Goal: Task Accomplishment & Management: Manage account settings

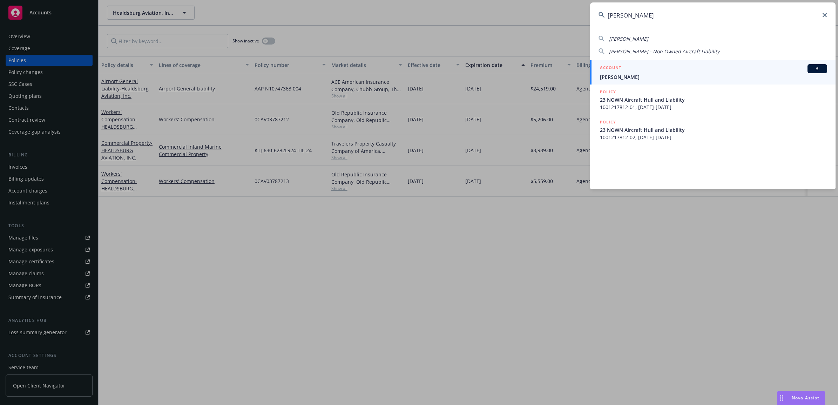
type input "gavin spotts"
click at [628, 77] on span "[PERSON_NAME]" at bounding box center [713, 76] width 227 height 7
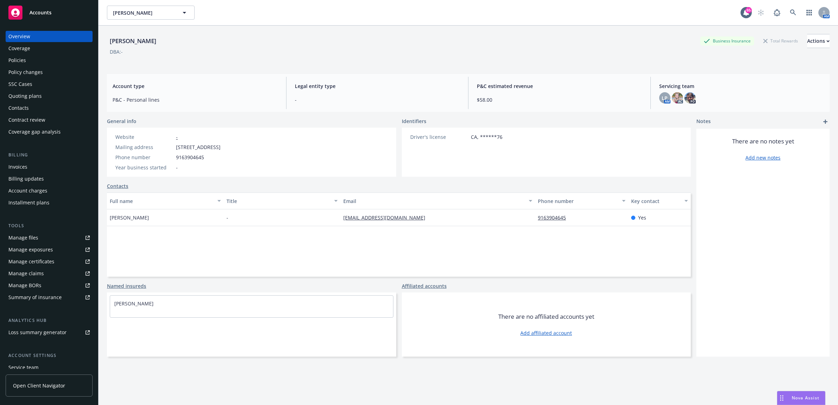
click at [41, 63] on div "Policies" at bounding box center [48, 60] width 81 height 11
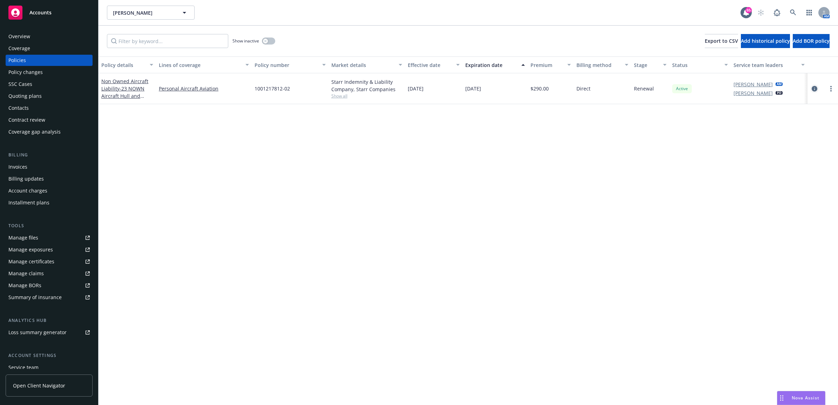
click at [815, 92] on link "circleInformation" at bounding box center [814, 89] width 8 height 8
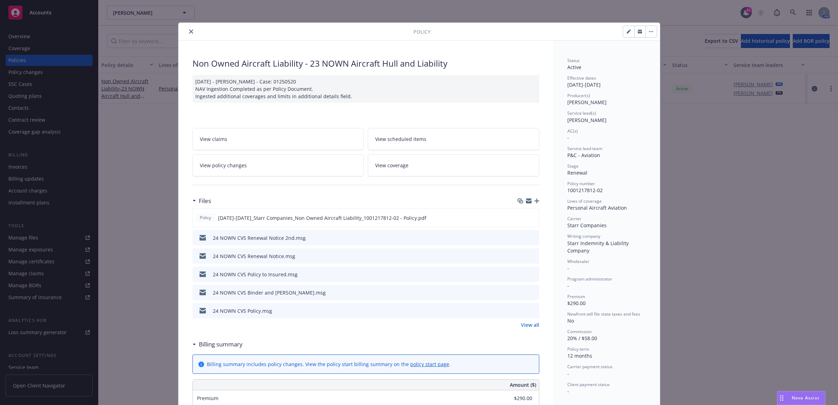
click at [189, 30] on icon "close" at bounding box center [191, 31] width 4 height 4
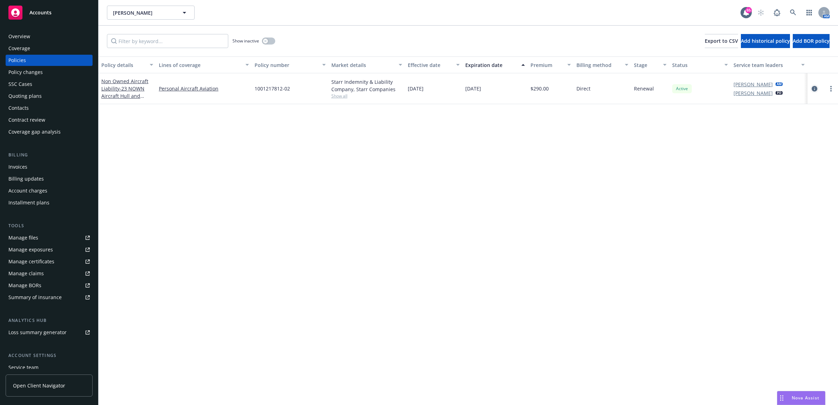
click at [815, 90] on icon "circleInformation" at bounding box center [815, 89] width 6 height 6
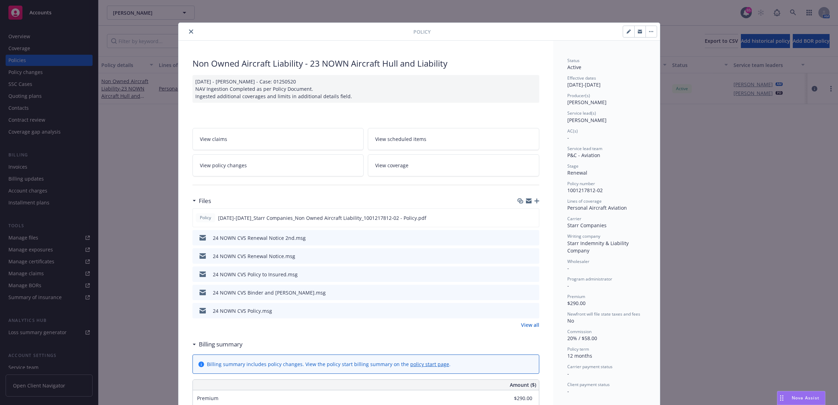
scroll to position [21, 0]
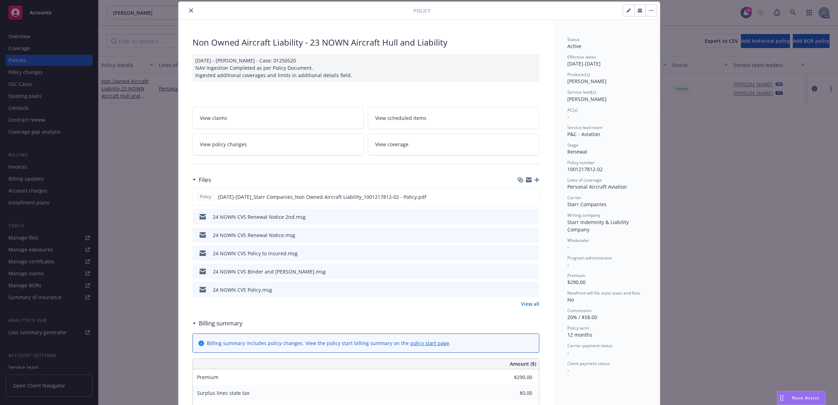
click at [524, 301] on link "View all" at bounding box center [530, 303] width 18 height 7
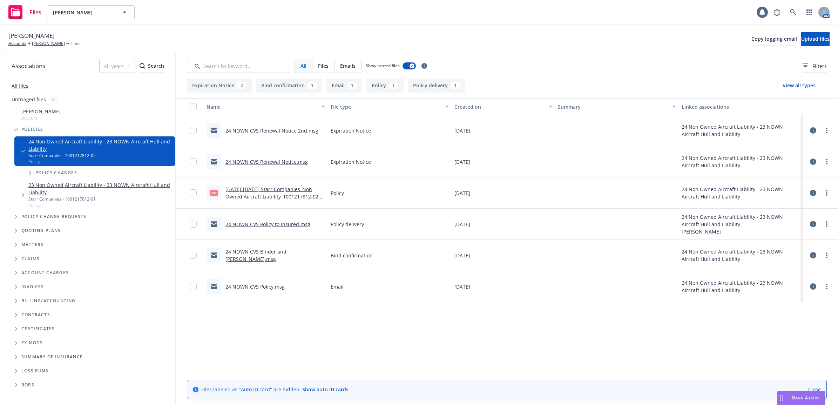
click at [300, 128] on link "24 NOWN CVS Renewal Notice 2nd.msg" at bounding box center [272, 130] width 93 height 7
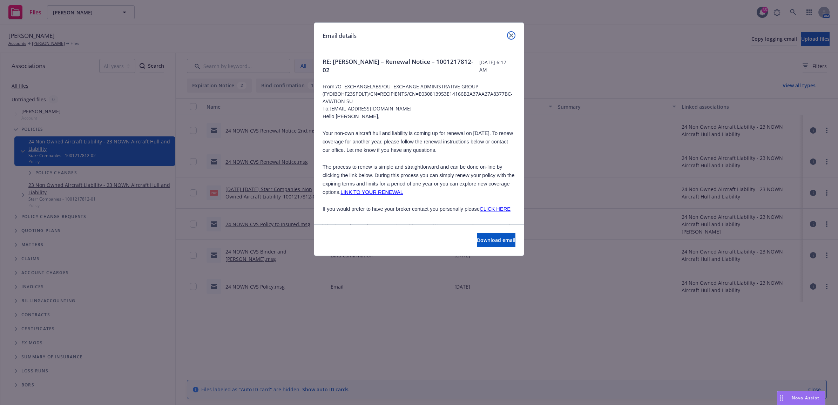
drag, startPoint x: 510, startPoint y: 35, endPoint x: 503, endPoint y: 62, distance: 27.6
click at [511, 35] on icon "close" at bounding box center [511, 35] width 4 height 4
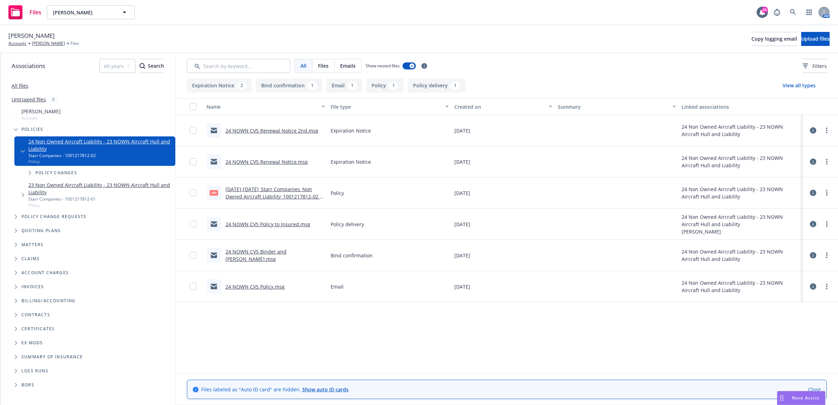
click at [45, 39] on div "[PERSON_NAME] Accounts [PERSON_NAME] Files" at bounding box center [43, 38] width 71 height 15
drag, startPoint x: 45, startPoint y: 39, endPoint x: 48, endPoint y: 46, distance: 7.4
click at [48, 46] on link "[PERSON_NAME]" at bounding box center [48, 43] width 33 height 6
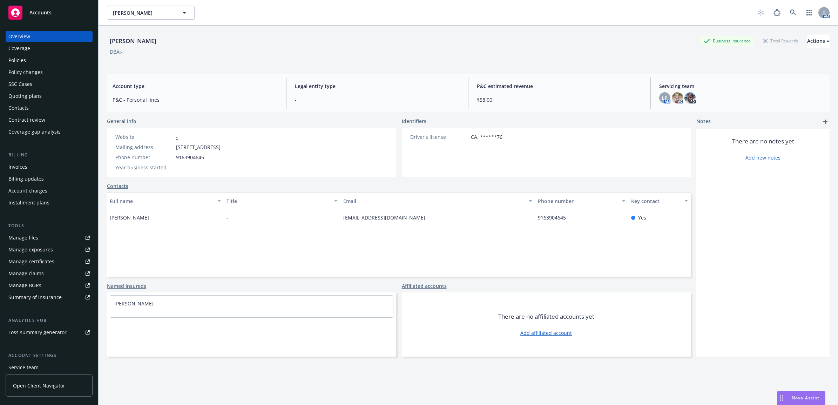
click at [26, 63] on div "Policies" at bounding box center [48, 60] width 81 height 11
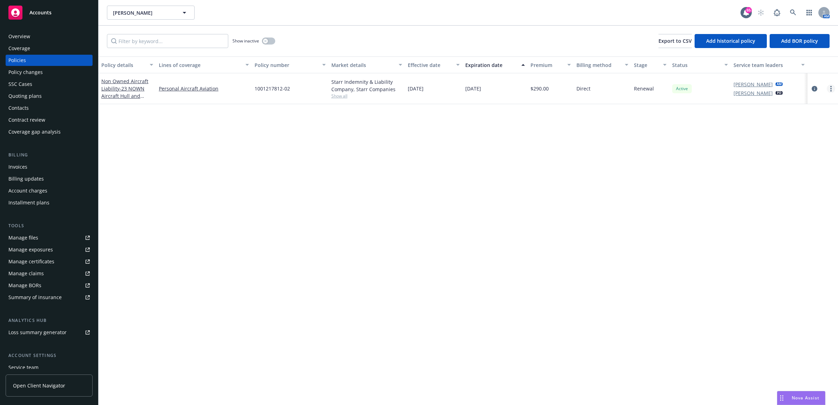
click at [833, 88] on link "more" at bounding box center [831, 89] width 8 height 8
click at [797, 130] on link "End policy" at bounding box center [794, 131] width 82 height 14
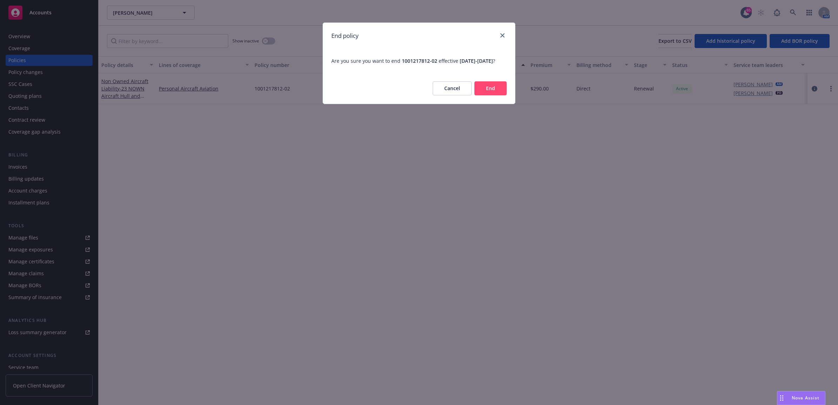
click at [490, 94] on button "End" at bounding box center [490, 88] width 32 height 14
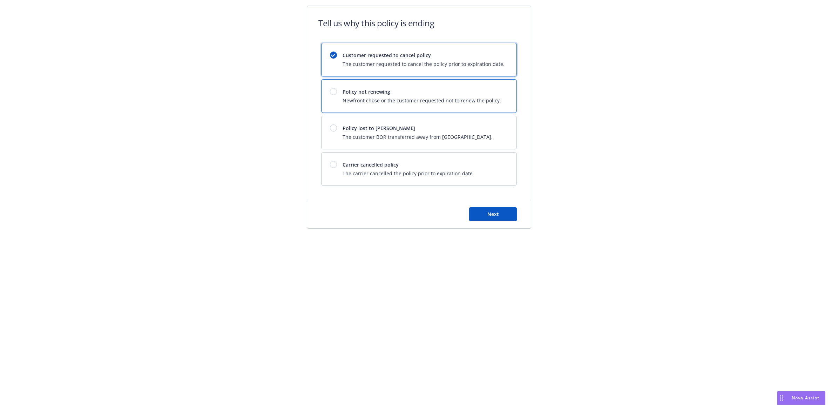
click at [450, 102] on span "Newfront chose or the customer requested not to renew the policy." at bounding box center [422, 100] width 159 height 7
click at [486, 214] on button "Next" at bounding box center [493, 214] width 48 height 14
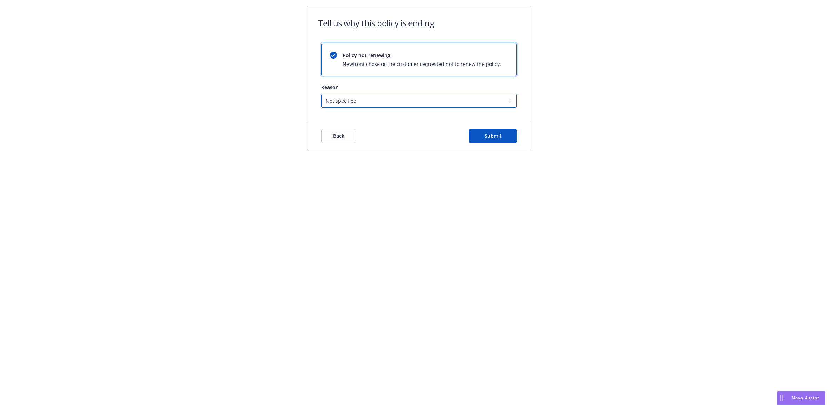
click at [420, 102] on select "Not specified Service Pricing Buyer change M&A, Bankruptcy, or Out of business …" at bounding box center [419, 101] width 196 height 14
drag, startPoint x: 588, startPoint y: 144, endPoint x: 576, endPoint y: 142, distance: 12.4
click at [588, 144] on div "Tell us why this policy is ending Policy not renewing Newfront chose or the cus…" at bounding box center [419, 82] width 838 height 165
click at [500, 135] on span "Submit" at bounding box center [493, 136] width 17 height 7
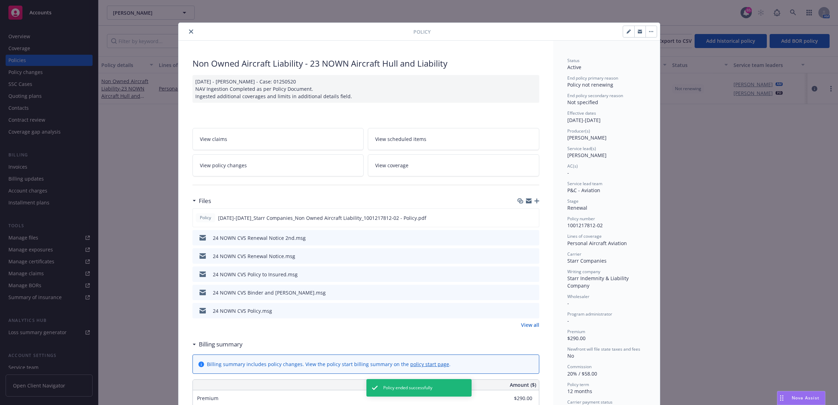
scroll to position [21, 0]
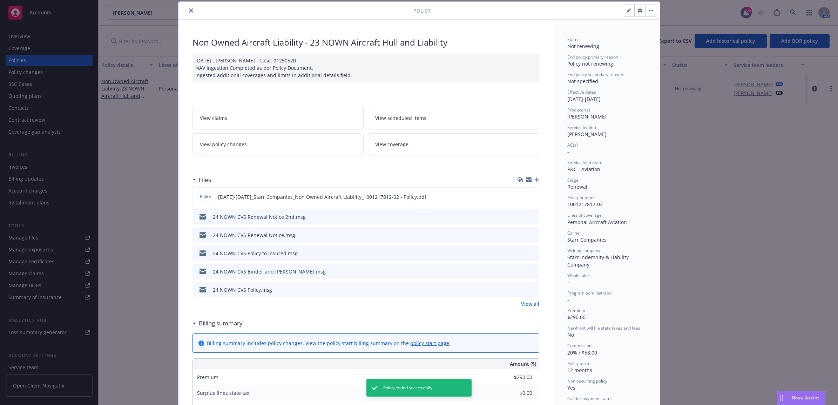
click at [191, 11] on button "close" at bounding box center [191, 10] width 8 height 8
